Goal: Task Accomplishment & Management: Manage account settings

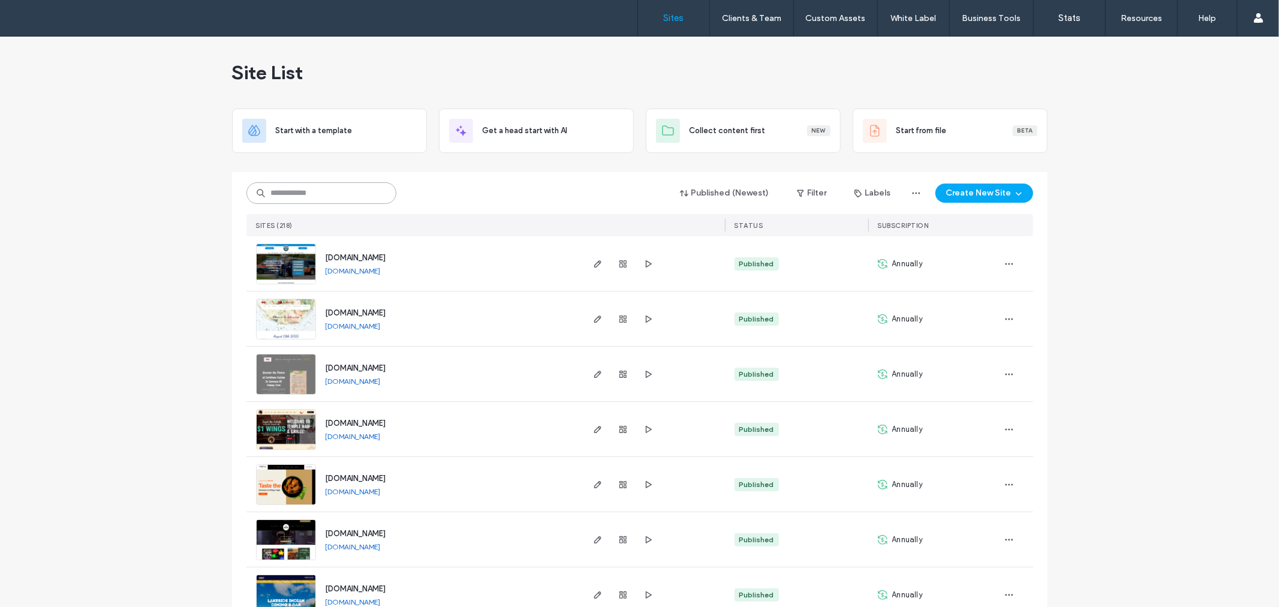
click at [331, 194] on input at bounding box center [321, 193] width 150 height 22
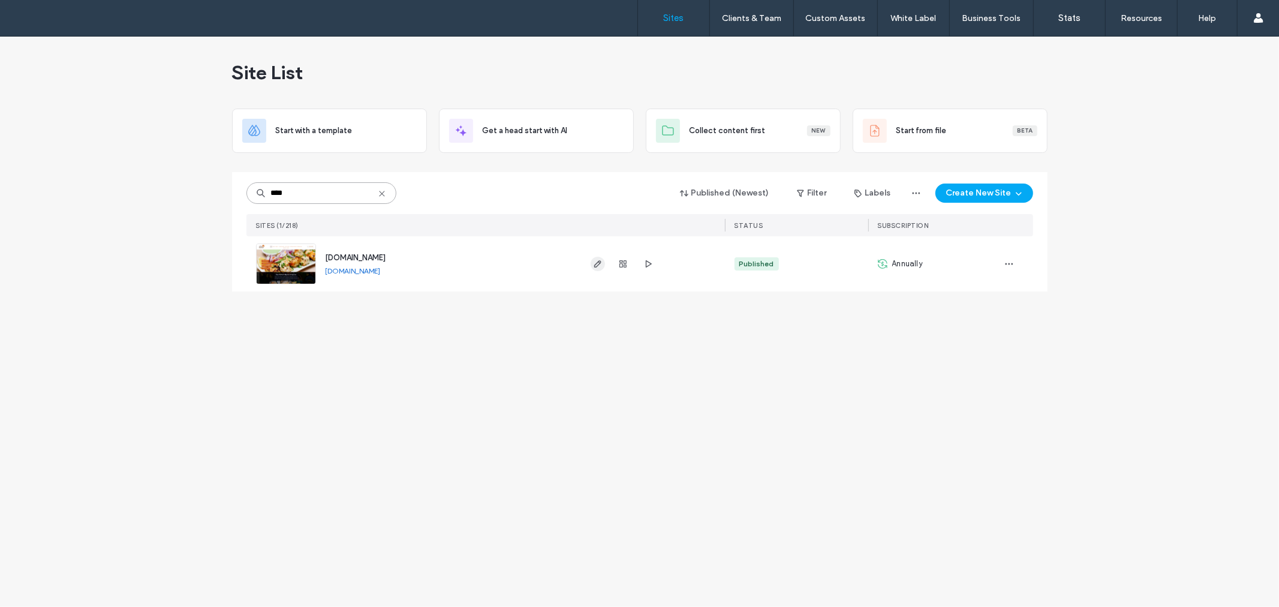
type input "****"
click at [593, 267] on icon "button" at bounding box center [598, 264] width 10 height 10
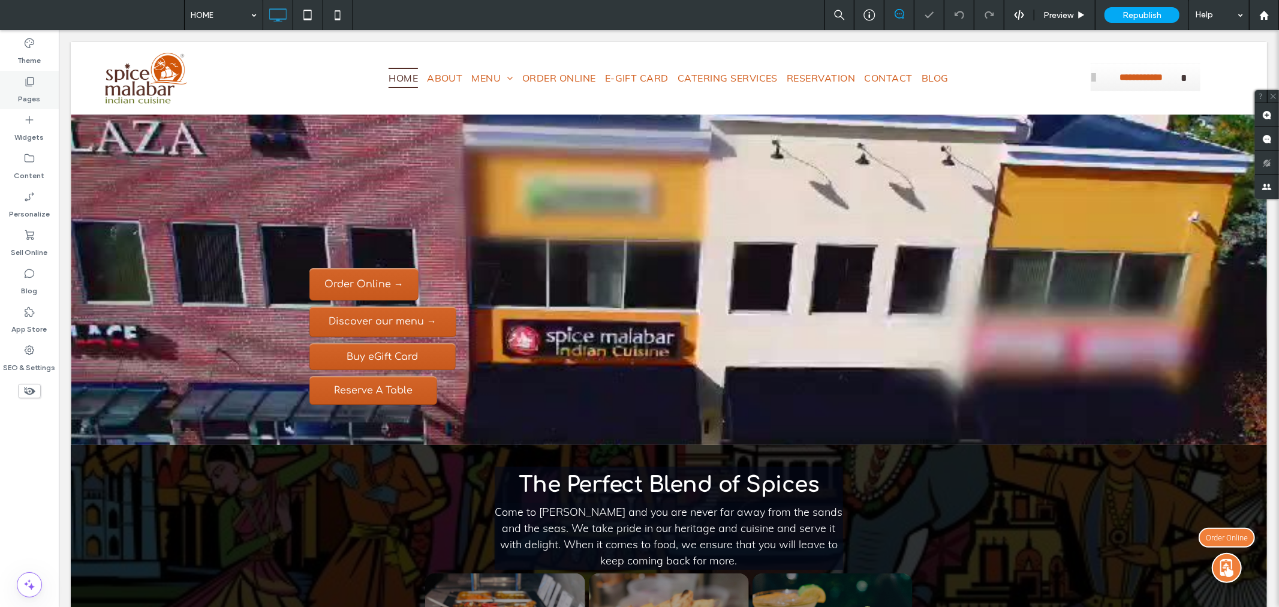
click at [38, 88] on label "Pages" at bounding box center [30, 96] width 22 height 17
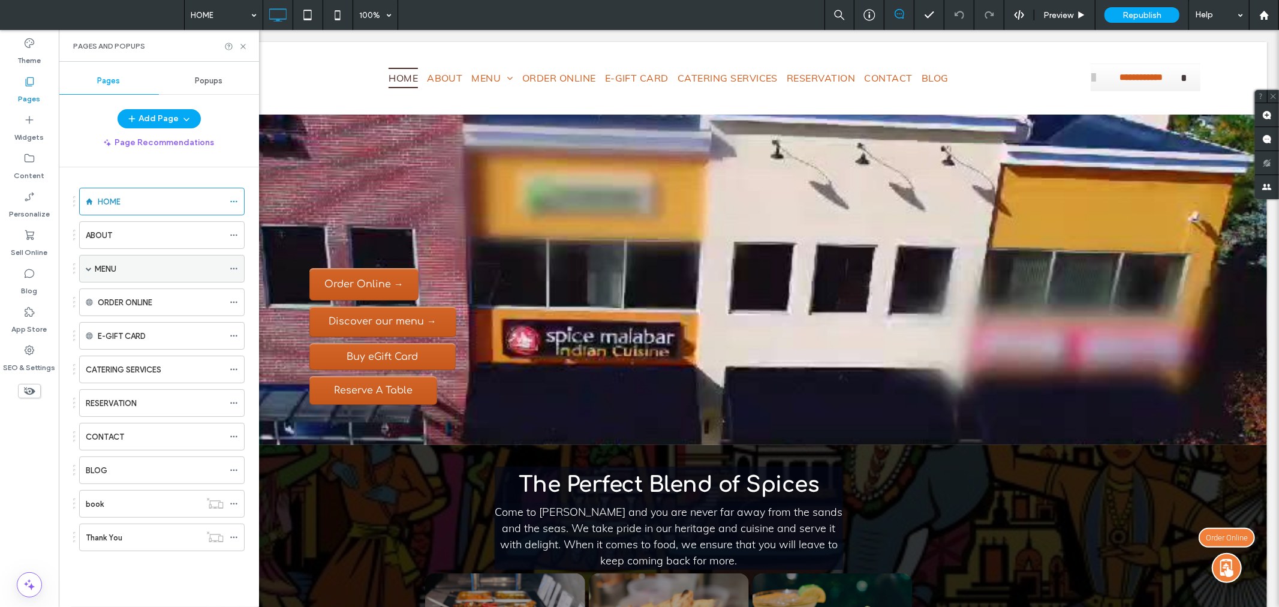
click at [140, 268] on div "MENU" at bounding box center [159, 269] width 129 height 13
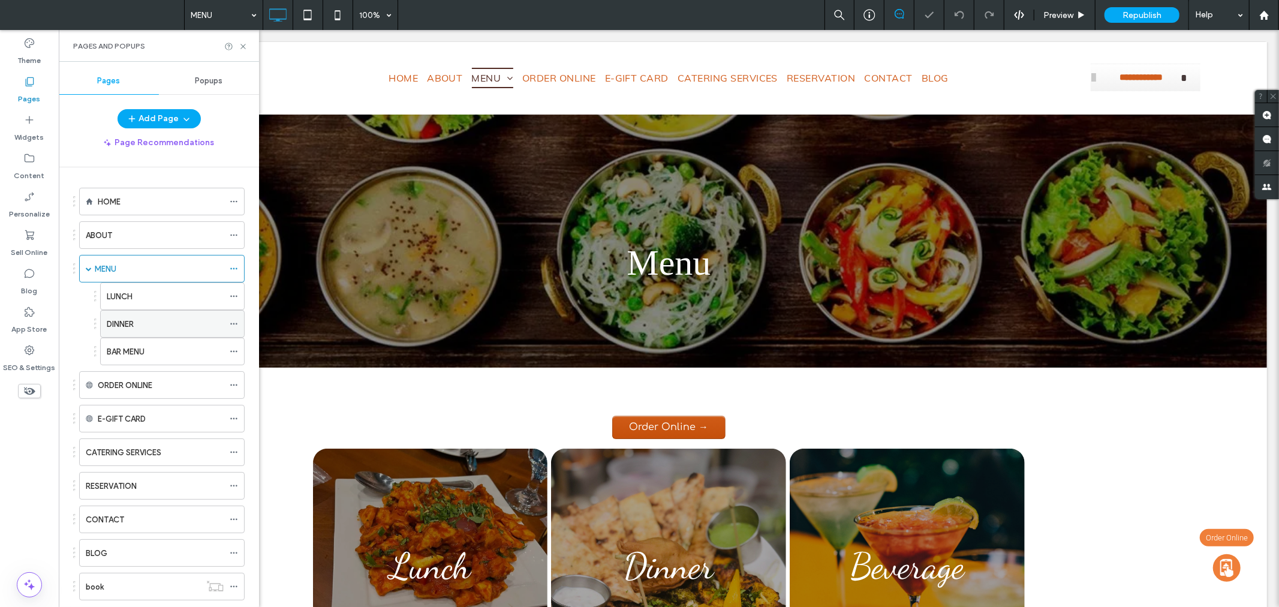
click at [144, 330] on div "DINNER" at bounding box center [165, 324] width 117 height 13
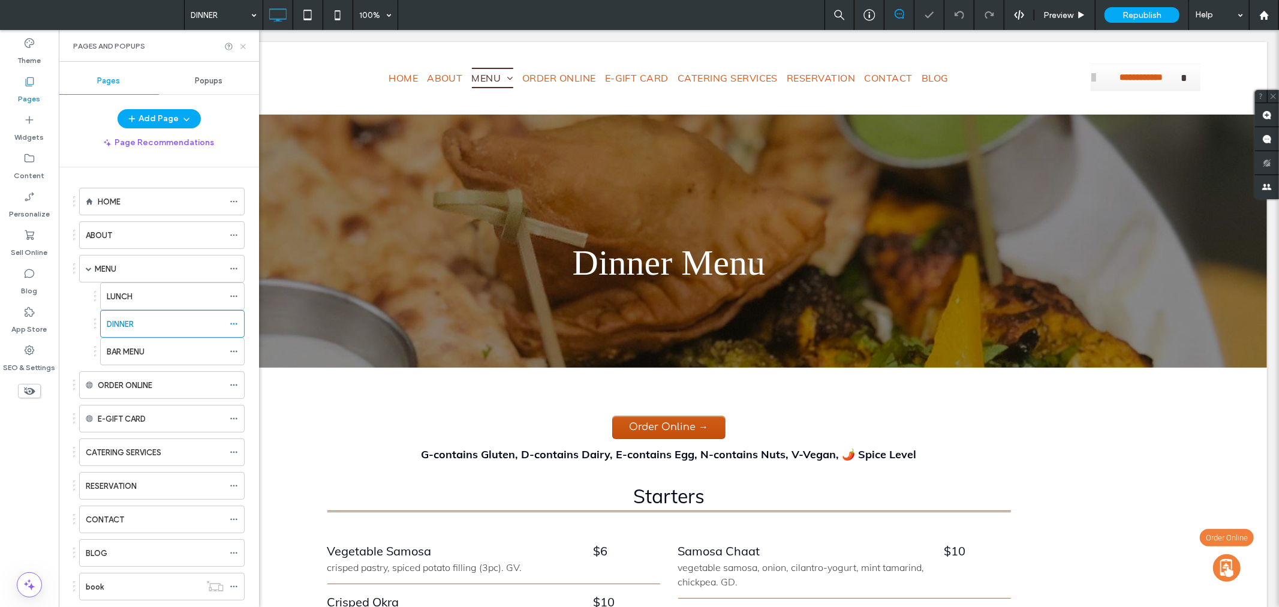
click at [243, 42] on icon at bounding box center [243, 46] width 9 height 9
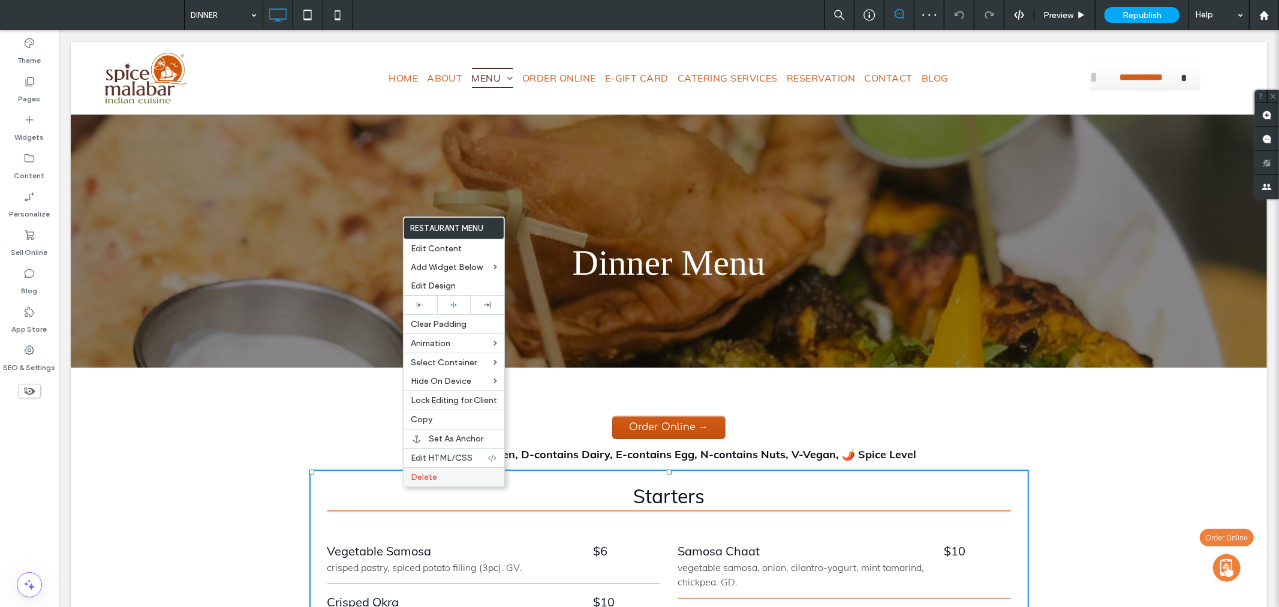
click at [424, 477] on span "Delete" at bounding box center [424, 477] width 26 height 10
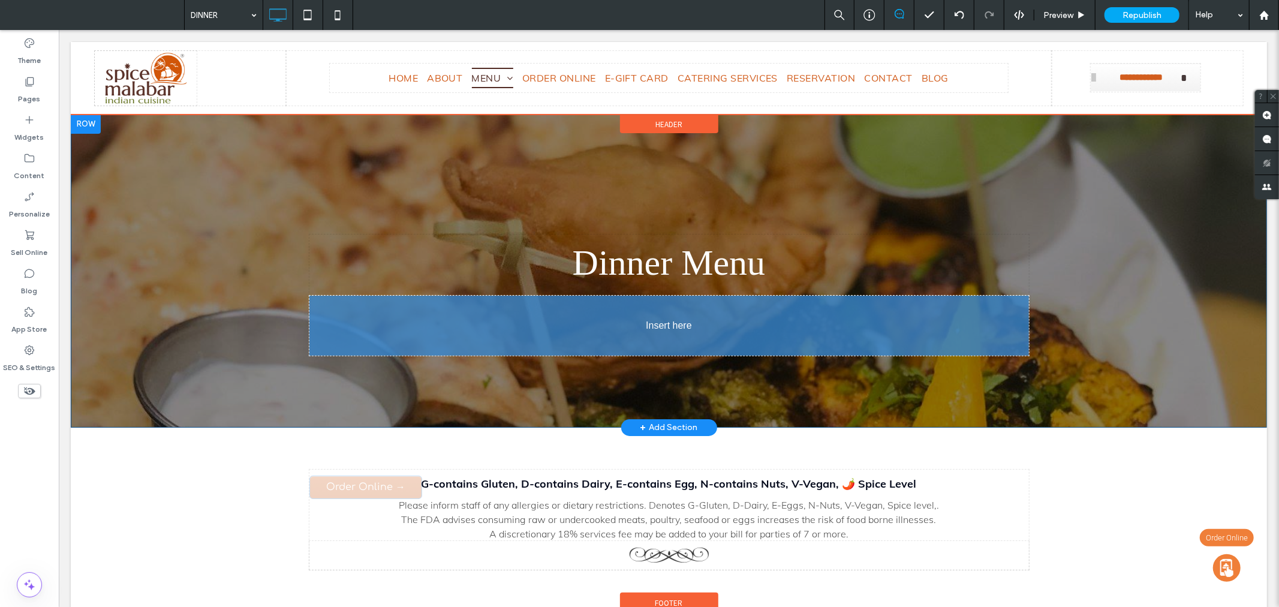
drag, startPoint x: 661, startPoint y: 421, endPoint x: 757, endPoint y: 367, distance: 109.2
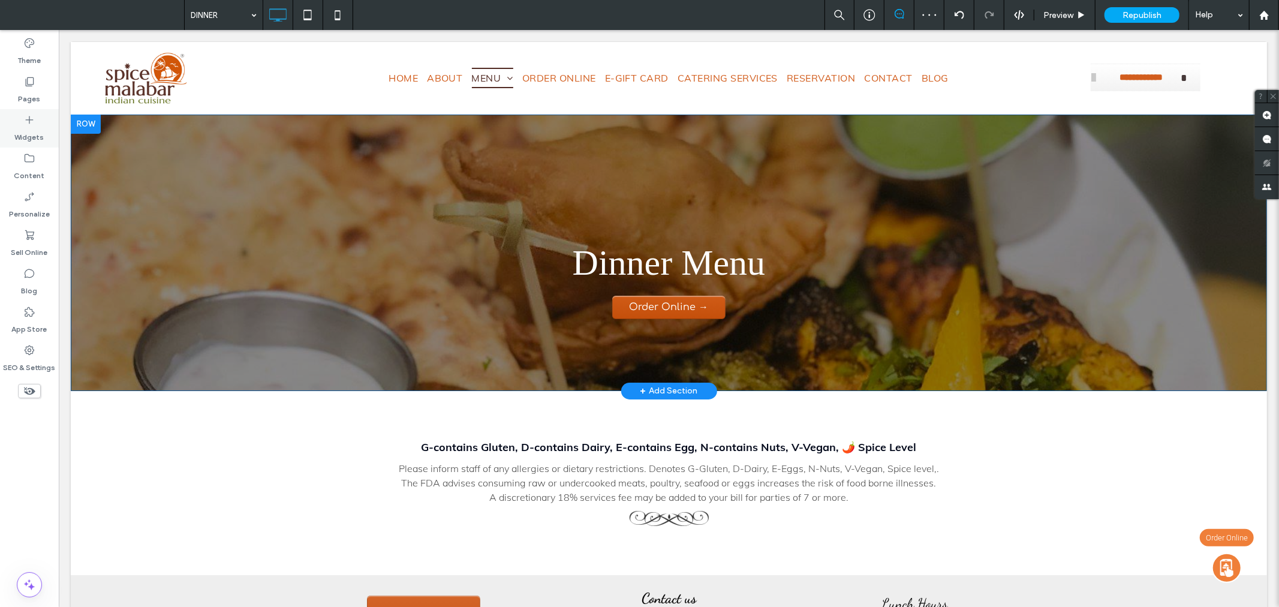
click at [25, 128] on label "Widgets" at bounding box center [29, 134] width 29 height 17
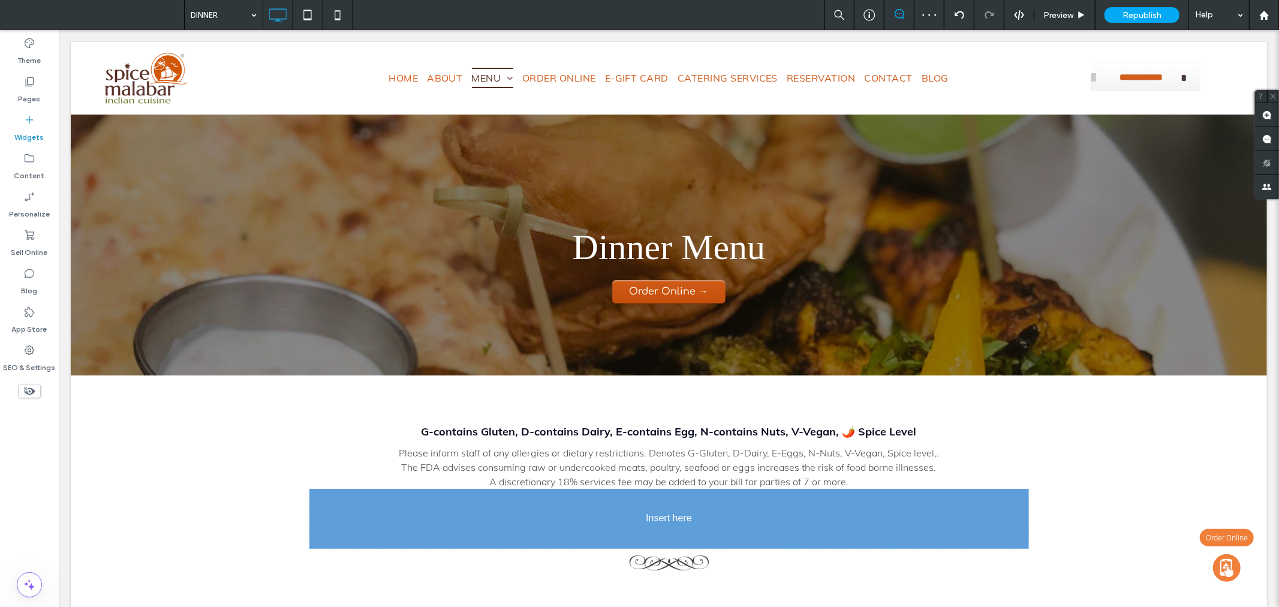
scroll to position [19, 0]
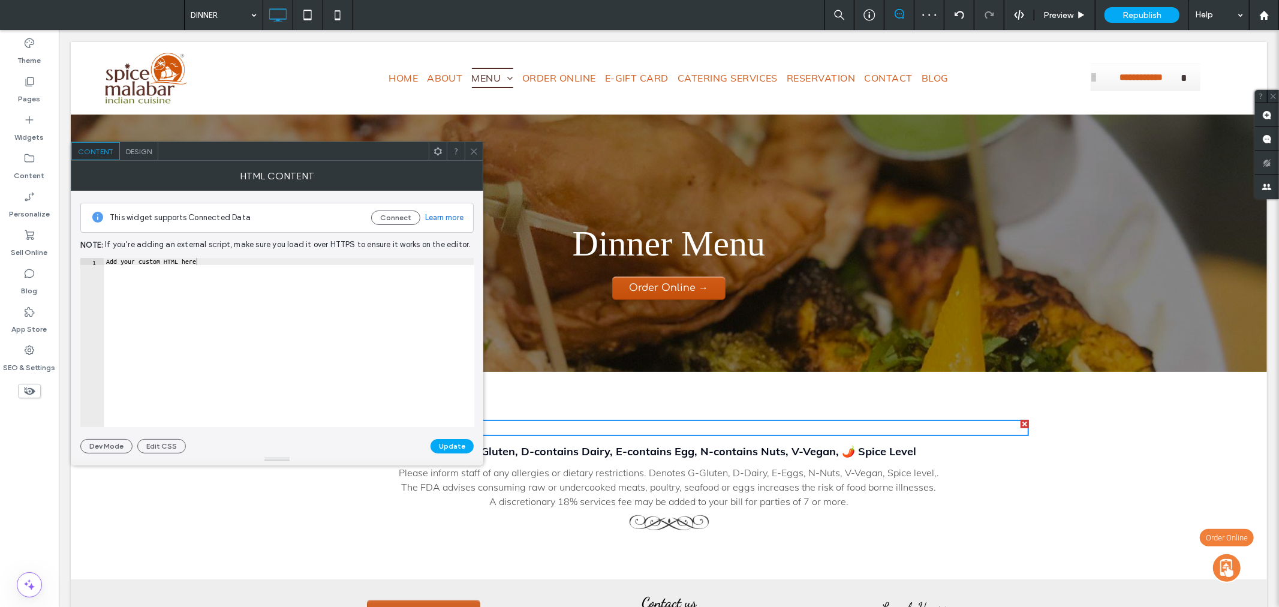
type textarea "**********"
click at [303, 260] on div "Add your custom HTML here" at bounding box center [289, 349] width 370 height 183
paste textarea "Cursor at row 1"
click at [447, 442] on button "Update" at bounding box center [451, 446] width 43 height 14
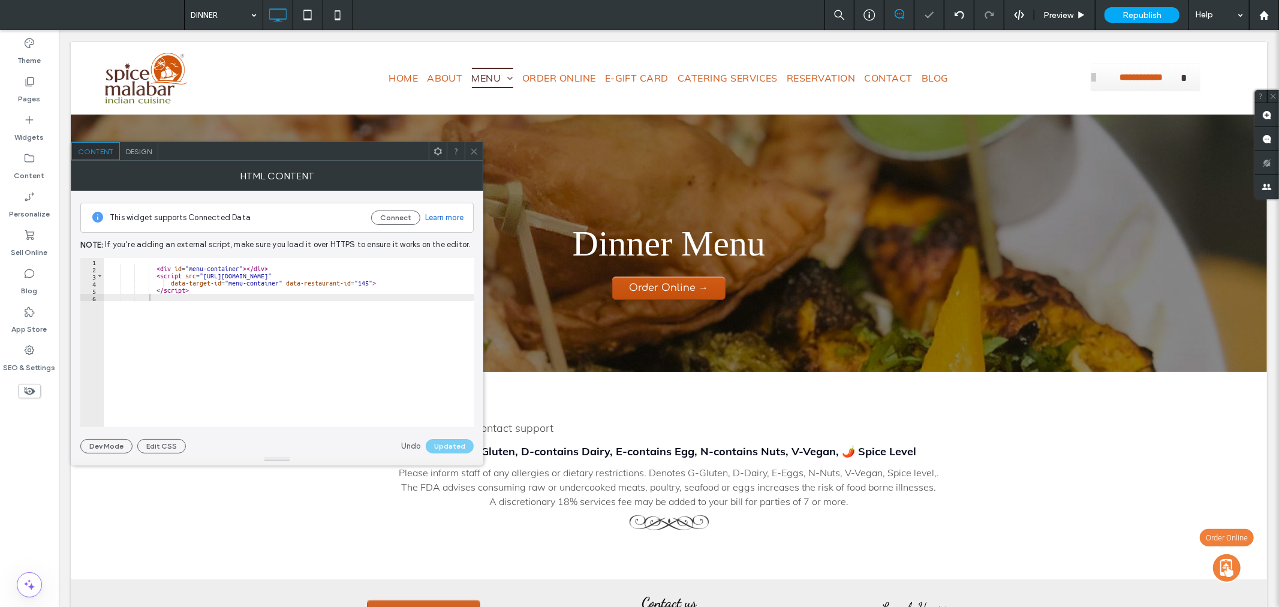
click at [475, 145] on span at bounding box center [473, 151] width 9 height 18
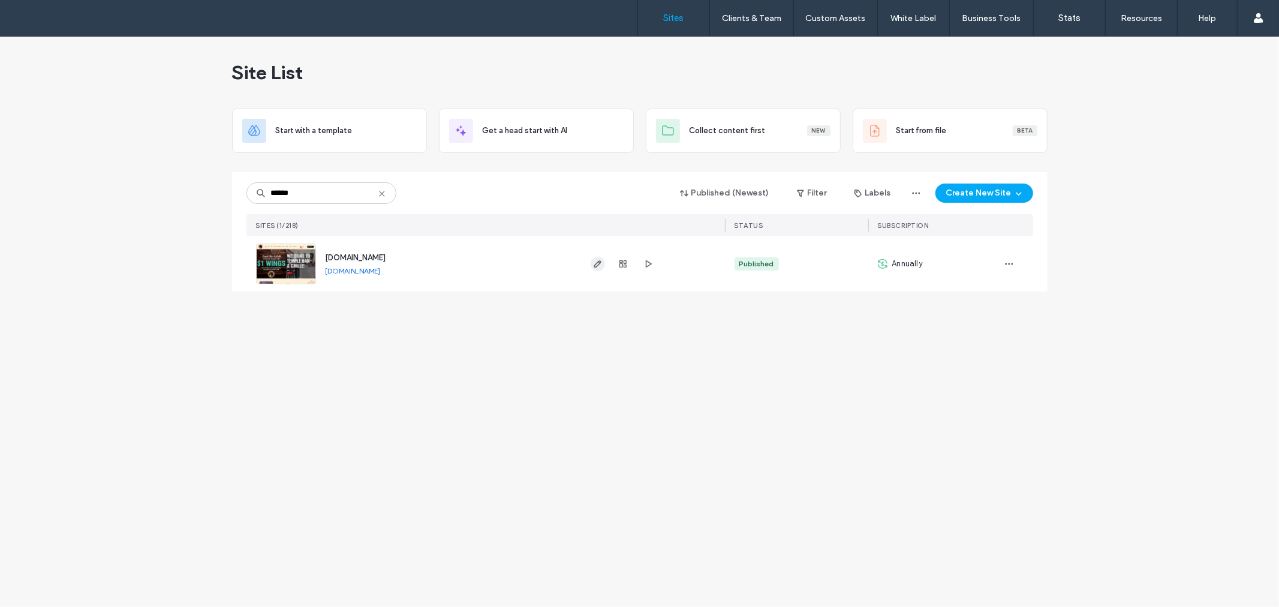
type input "******"
click at [596, 261] on icon "button" at bounding box center [598, 264] width 10 height 10
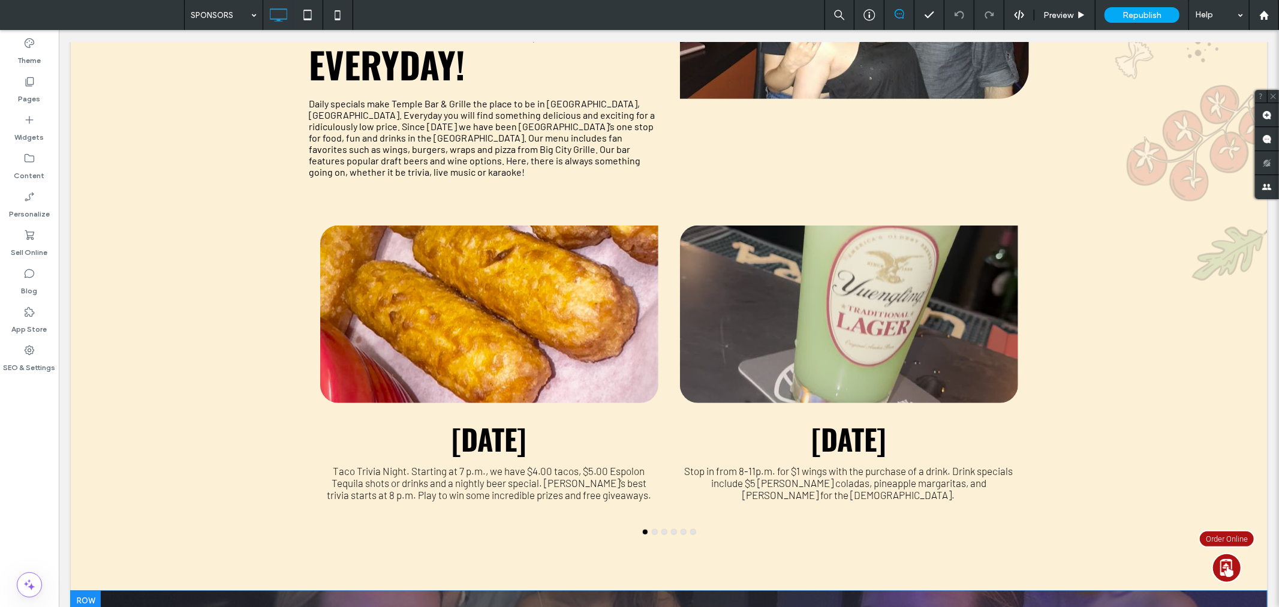
scroll to position [488, 0]
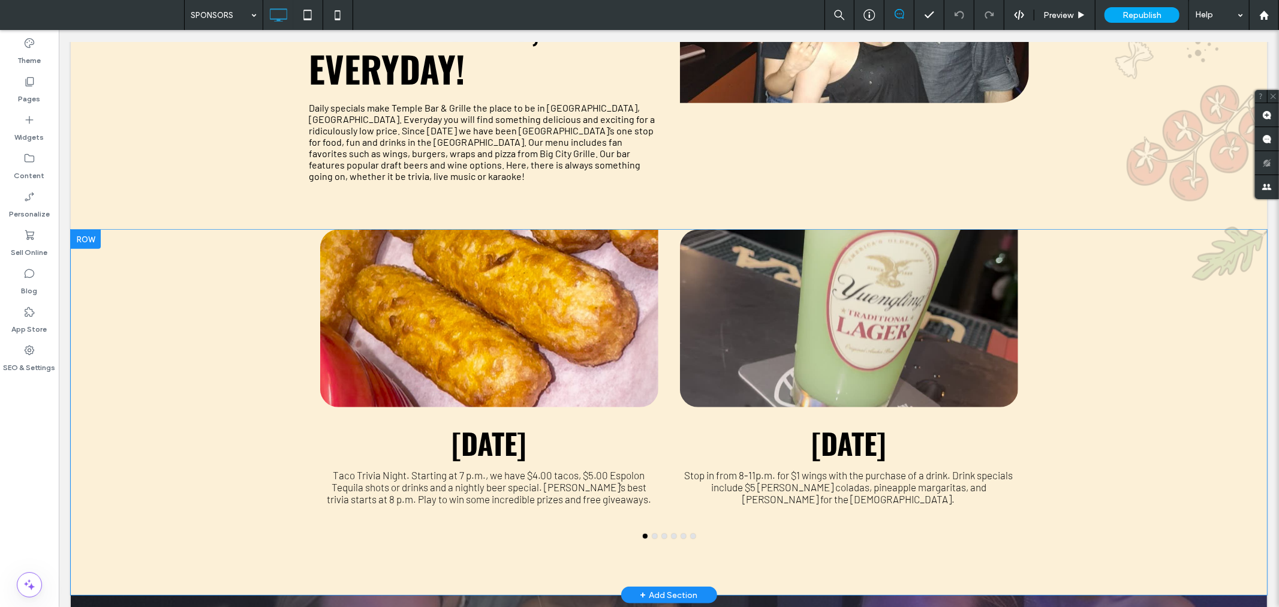
click at [90, 229] on div at bounding box center [85, 238] width 30 height 19
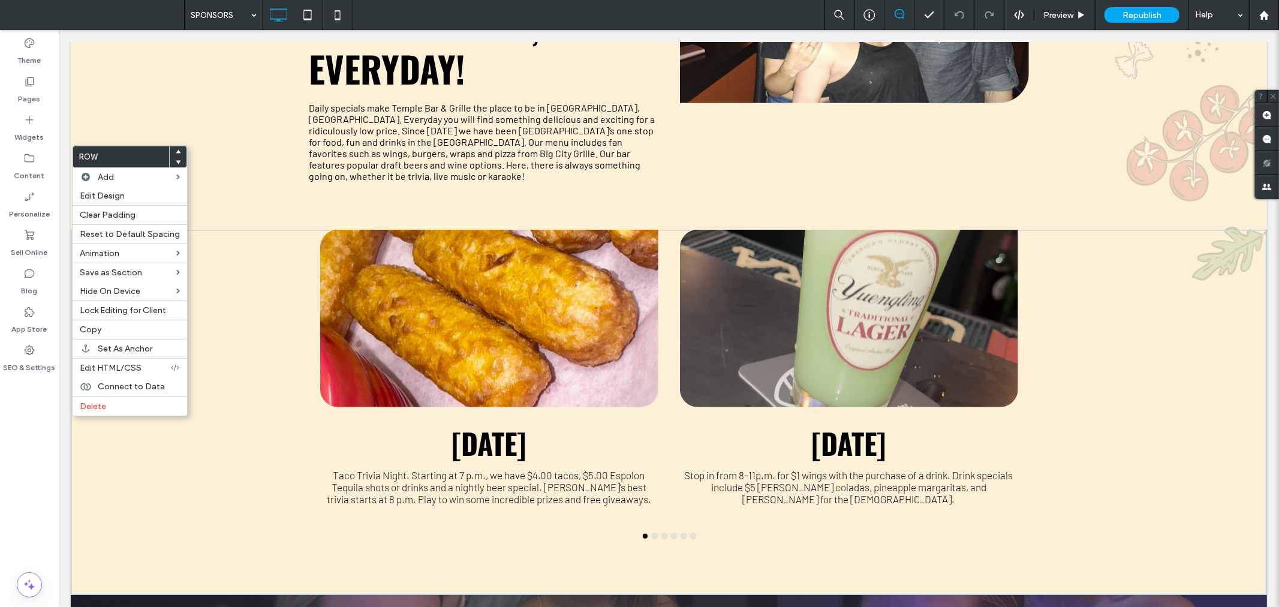
click at [879, 229] on div at bounding box center [848, 317] width 338 height 177
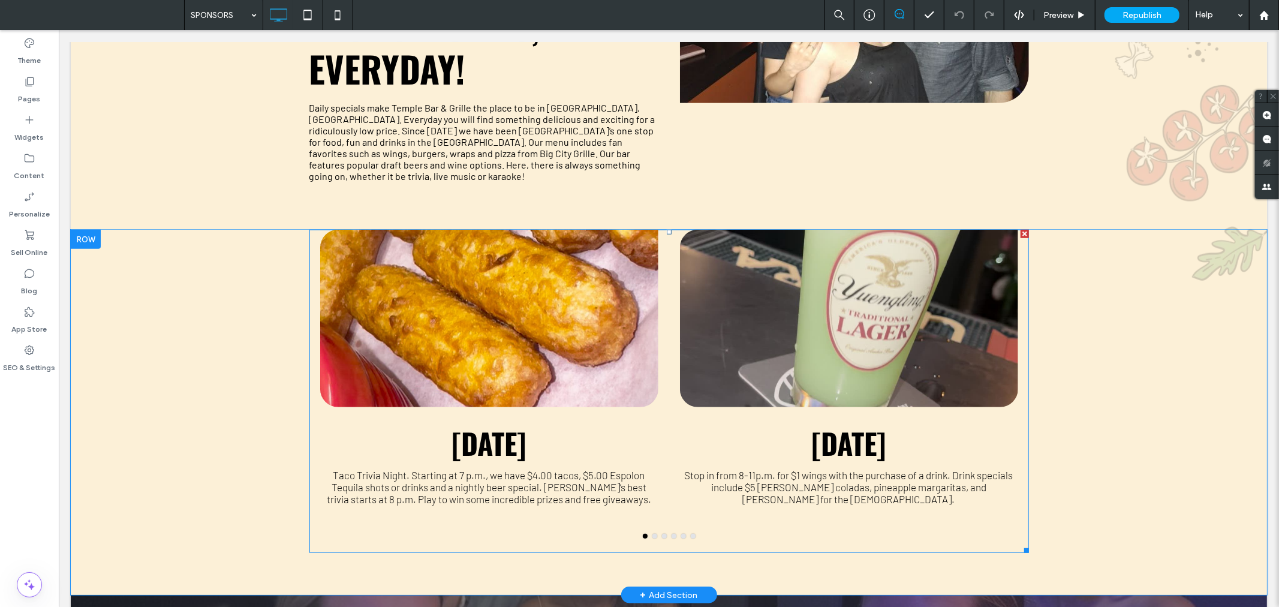
click at [1022, 229] on div at bounding box center [1024, 233] width 8 height 8
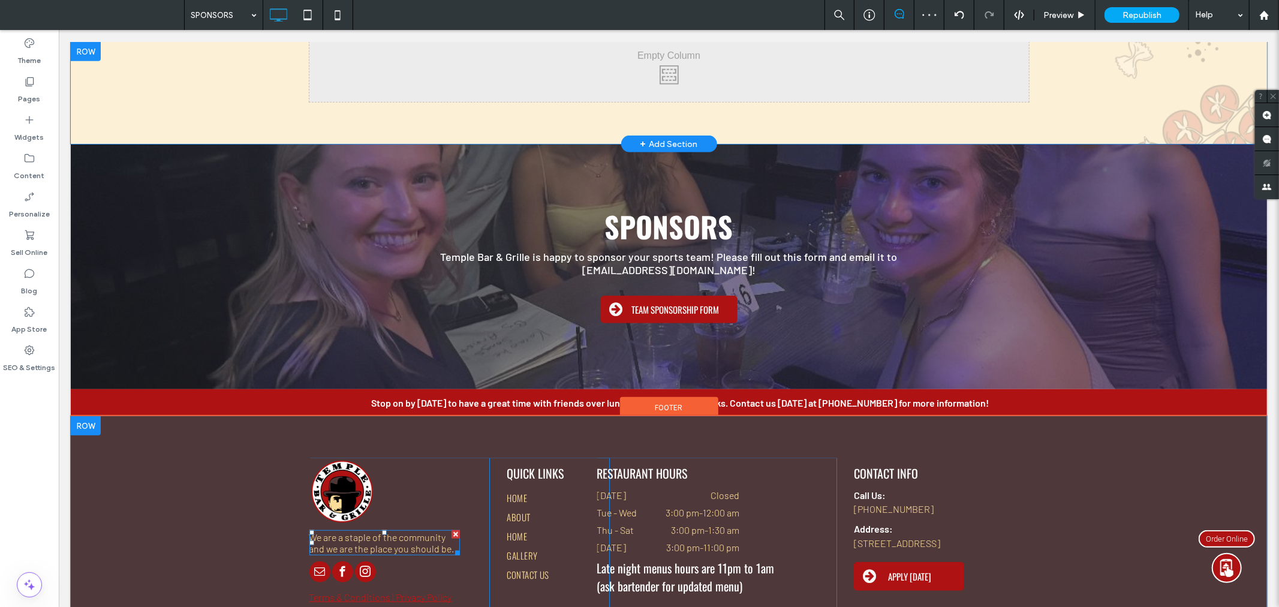
scroll to position [432, 0]
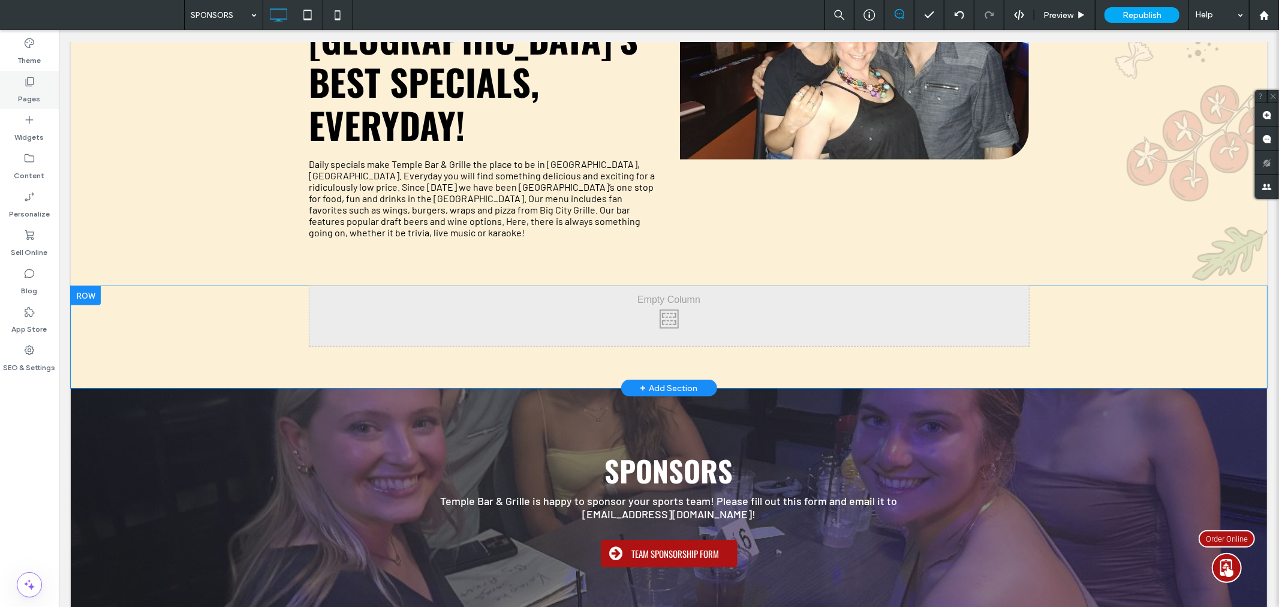
click at [25, 73] on div "Pages" at bounding box center [29, 90] width 59 height 38
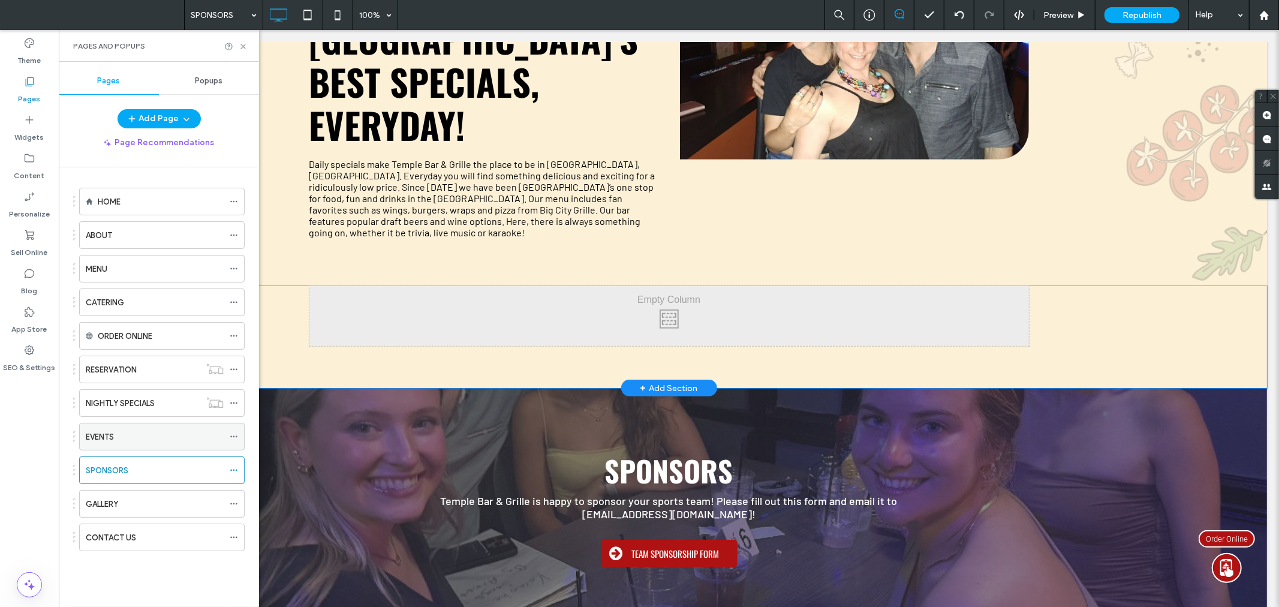
click at [156, 435] on div "EVENTS" at bounding box center [155, 436] width 138 height 13
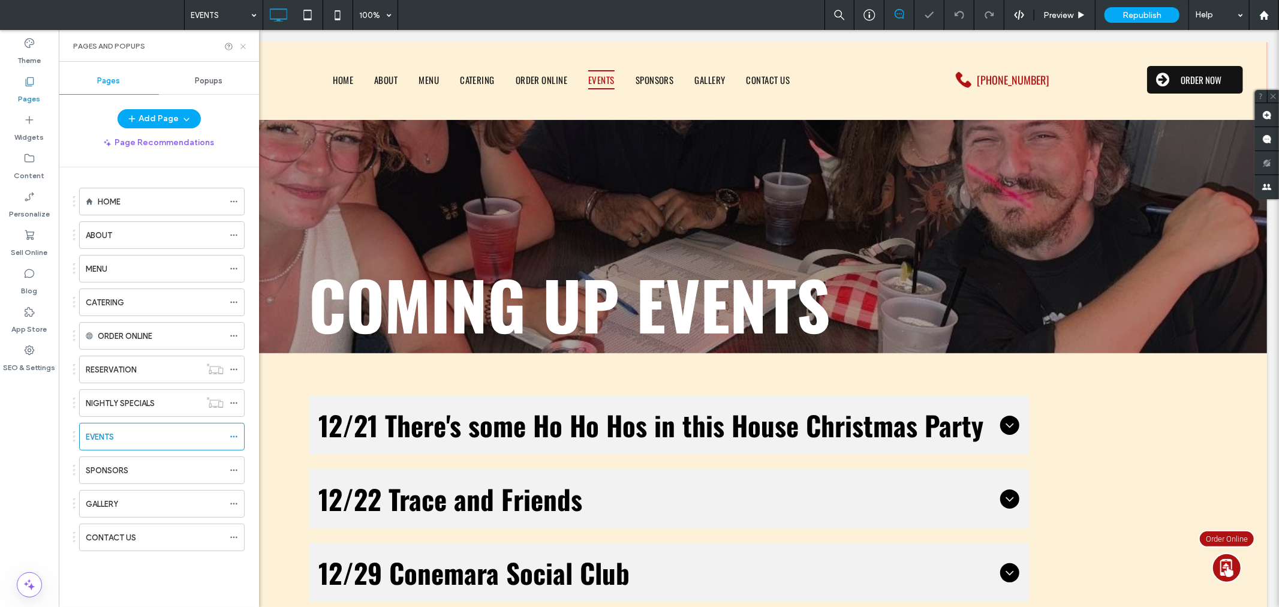
click at [242, 49] on icon at bounding box center [243, 46] width 9 height 9
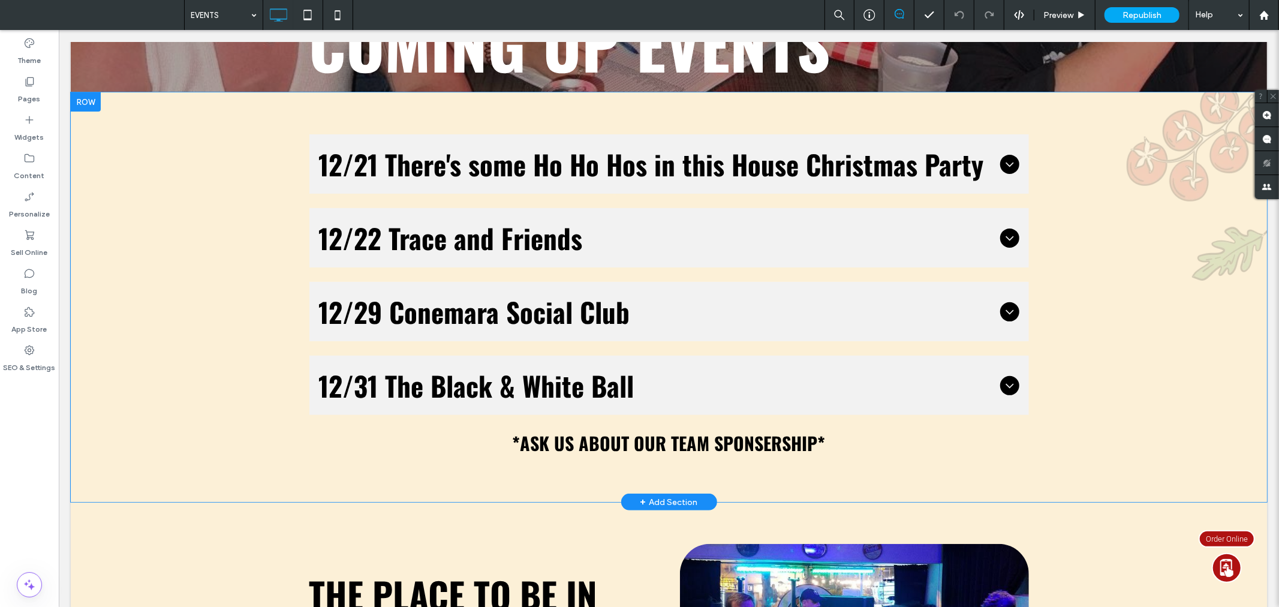
scroll to position [266, 0]
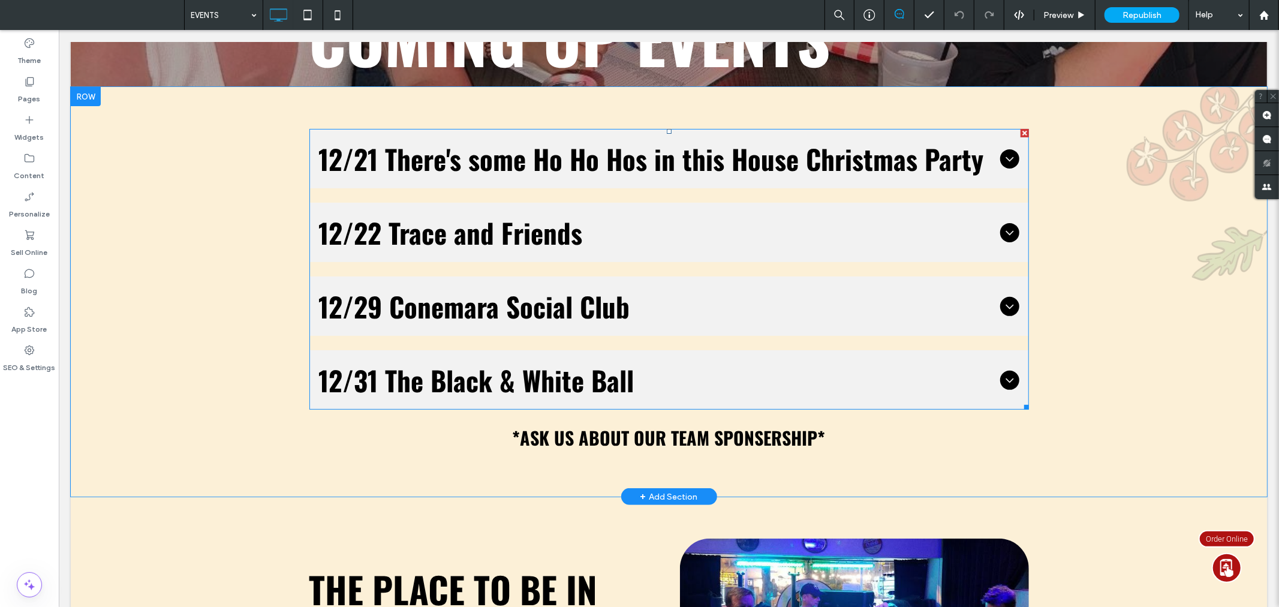
click at [1020, 130] on div at bounding box center [1024, 132] width 8 height 8
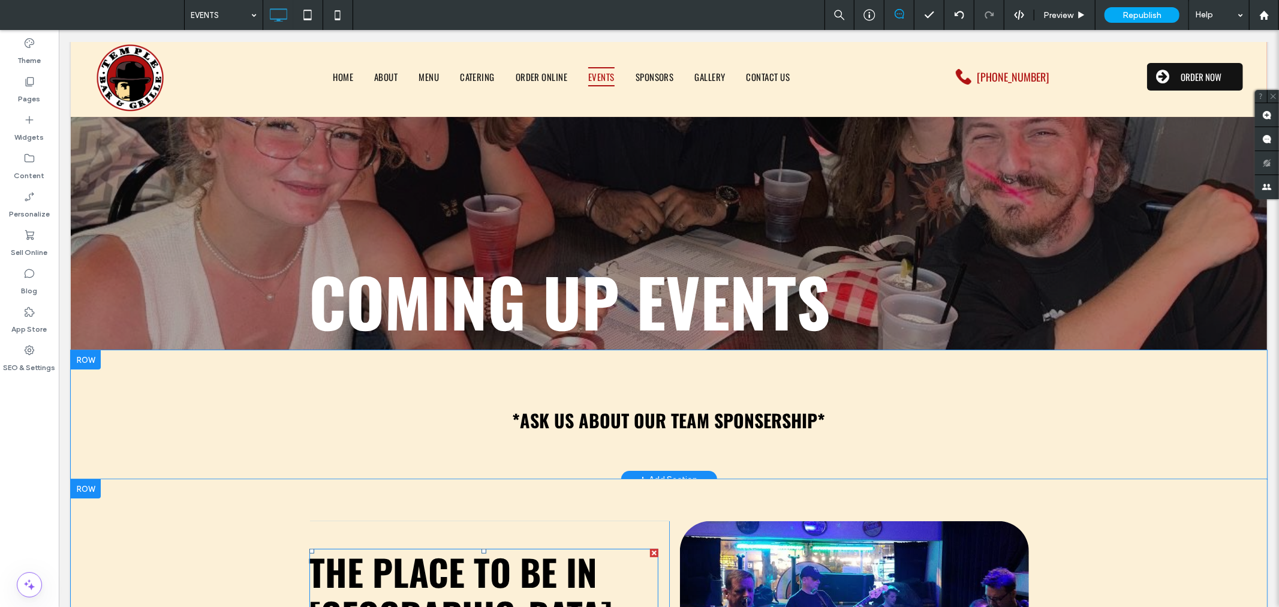
scroll to position [0, 0]
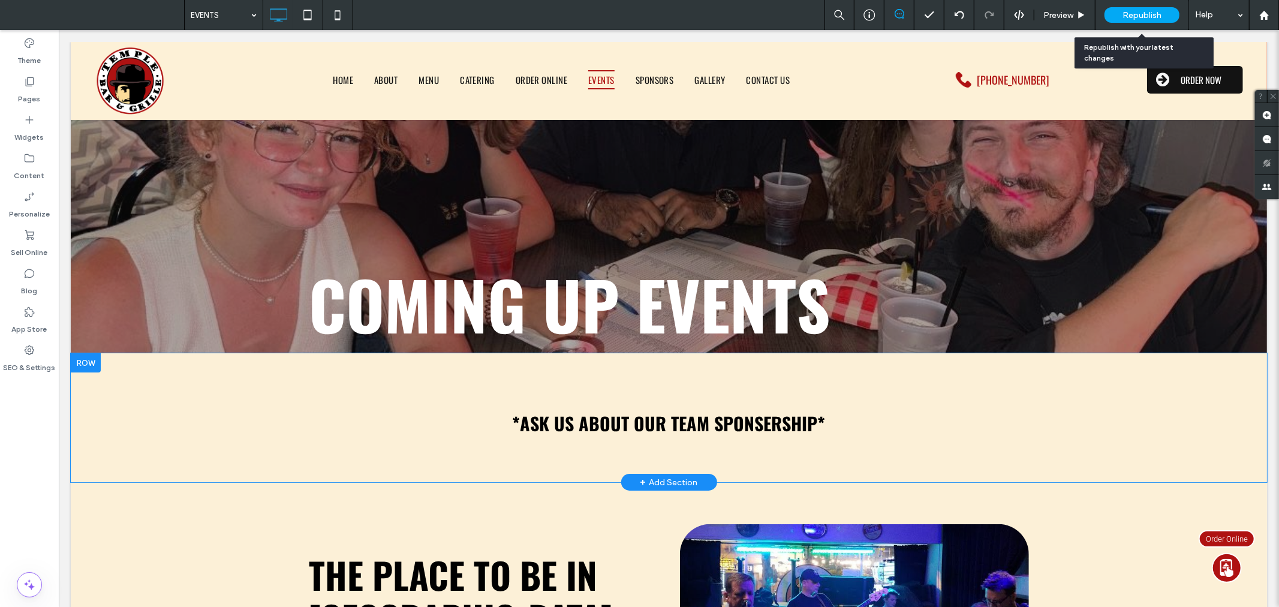
click at [1151, 10] on span "Republish" at bounding box center [1141, 15] width 39 height 10
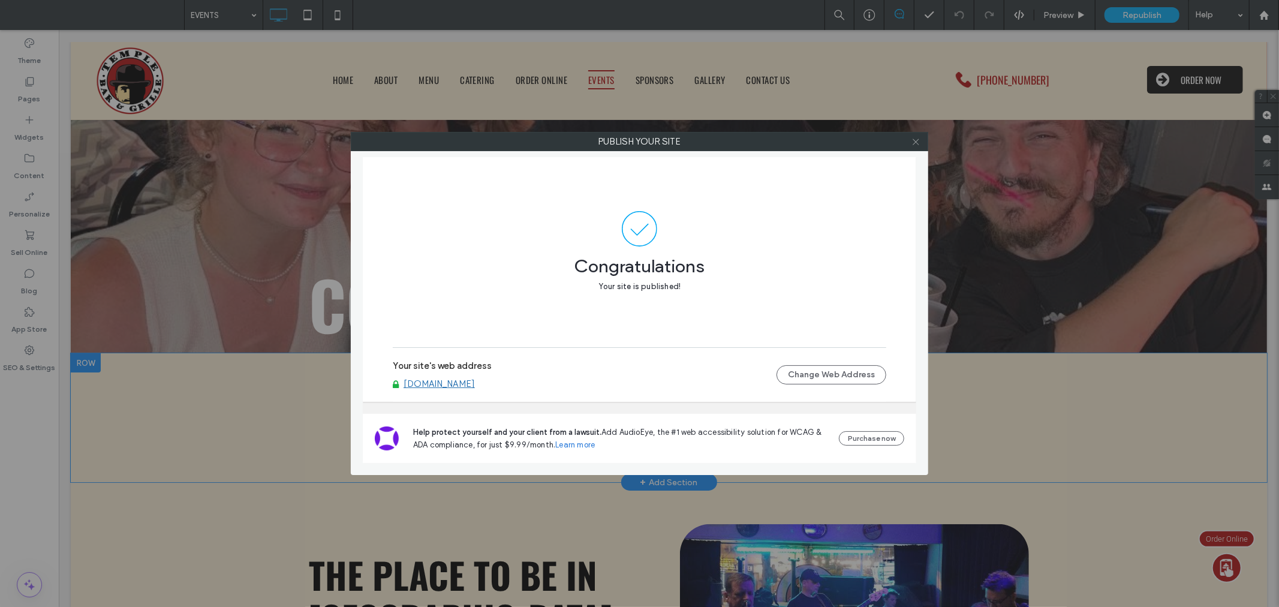
click at [914, 134] on span at bounding box center [915, 141] width 9 height 18
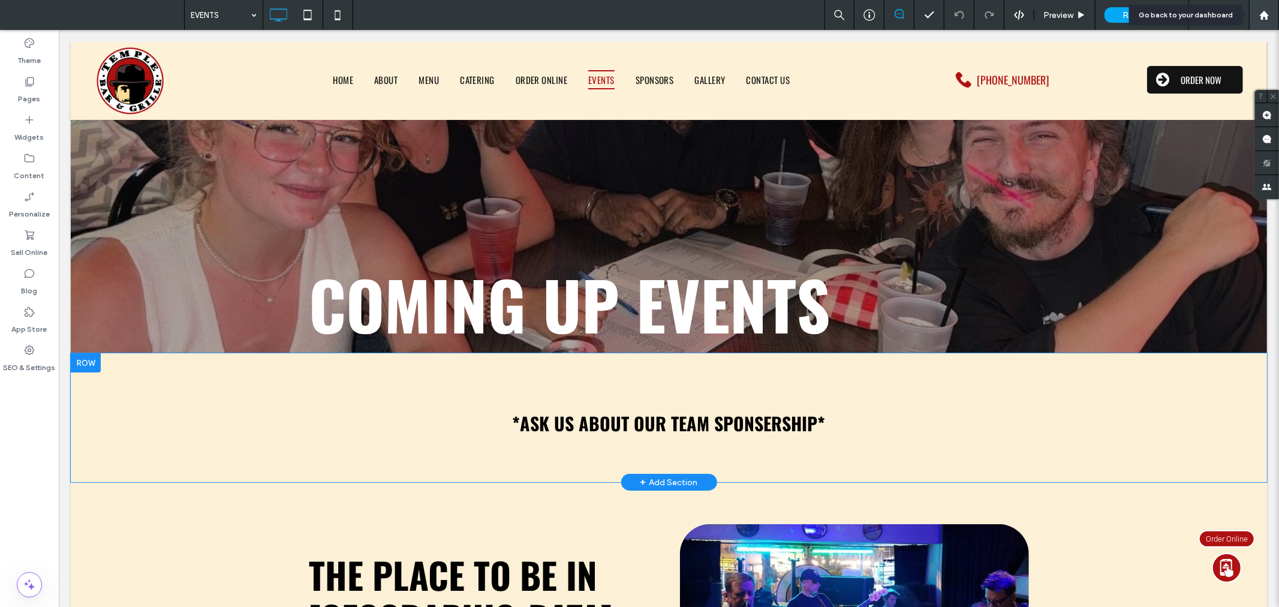
click at [1267, 12] on icon at bounding box center [1264, 15] width 10 height 10
